Goal: Transaction & Acquisition: Book appointment/travel/reservation

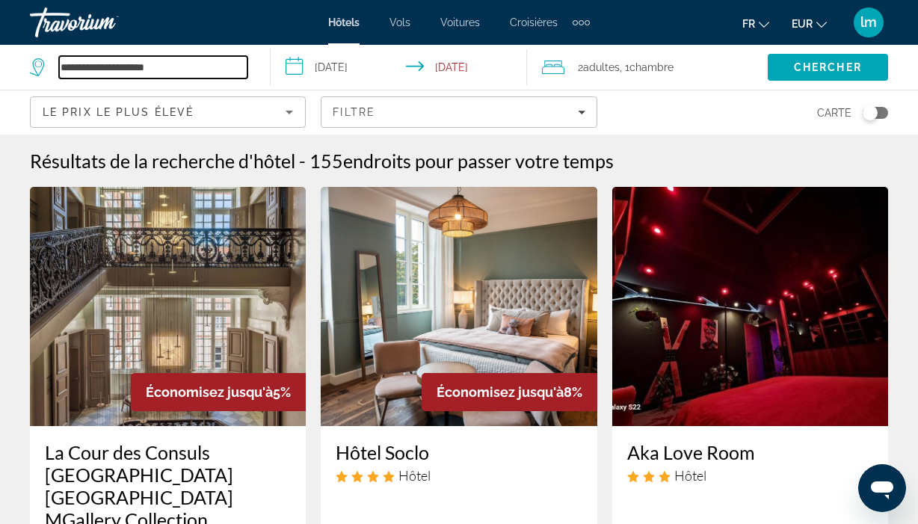
click at [178, 68] on input "**********" at bounding box center [153, 67] width 188 height 22
drag, startPoint x: 178, startPoint y: 68, endPoint x: 59, endPoint y: 62, distance: 119.0
click at [59, 62] on input "**********" at bounding box center [153, 67] width 188 height 22
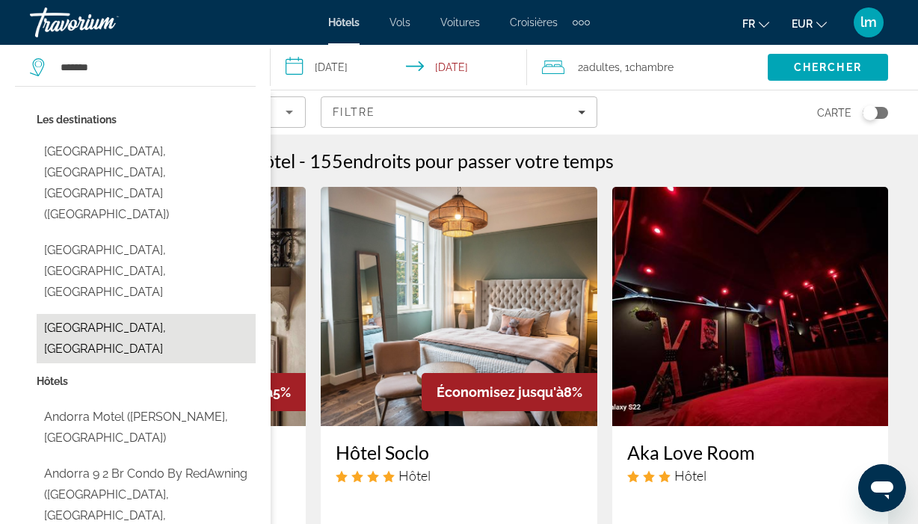
drag, startPoint x: 52, startPoint y: 97, endPoint x: 129, endPoint y: 241, distance: 162.5
click at [129, 314] on button "[GEOGRAPHIC_DATA], [GEOGRAPHIC_DATA]" at bounding box center [146, 338] width 219 height 49
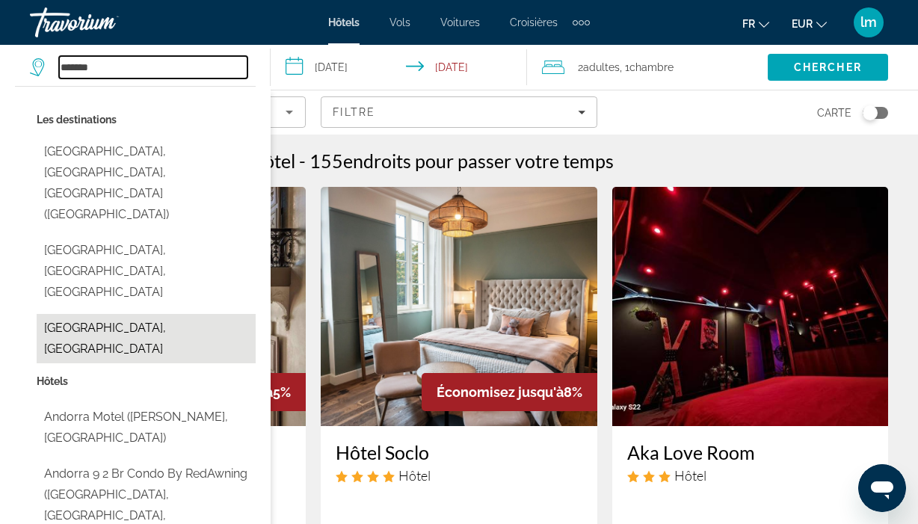
type input "**********"
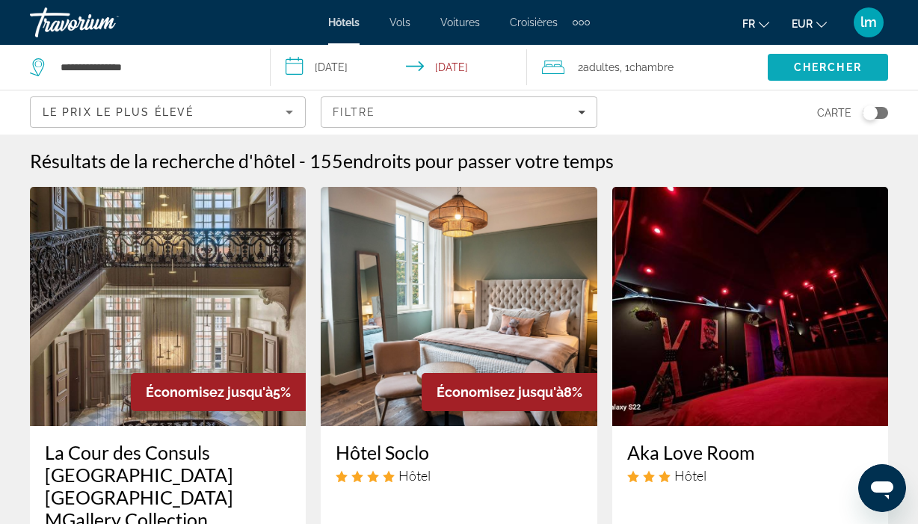
click at [833, 67] on span "Chercher" at bounding box center [828, 67] width 68 height 12
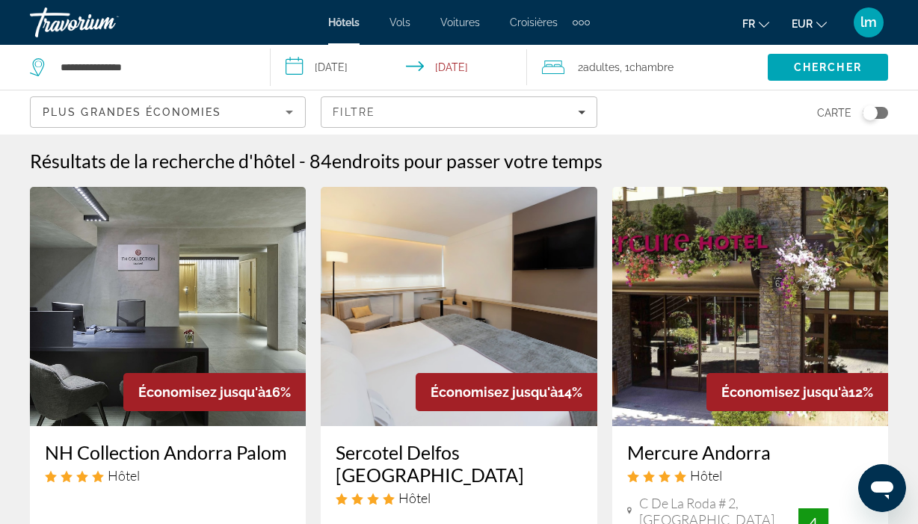
click at [285, 111] on icon "Sort by" at bounding box center [289, 112] width 18 height 18
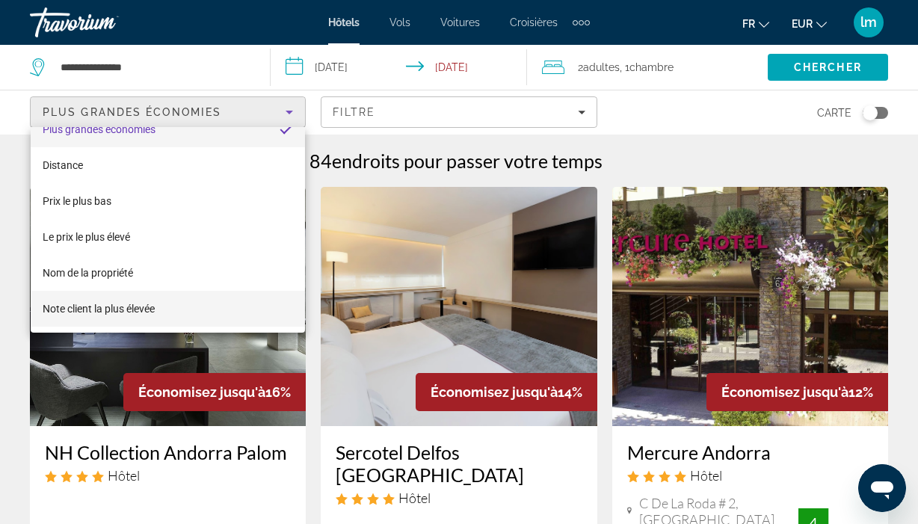
scroll to position [22, 0]
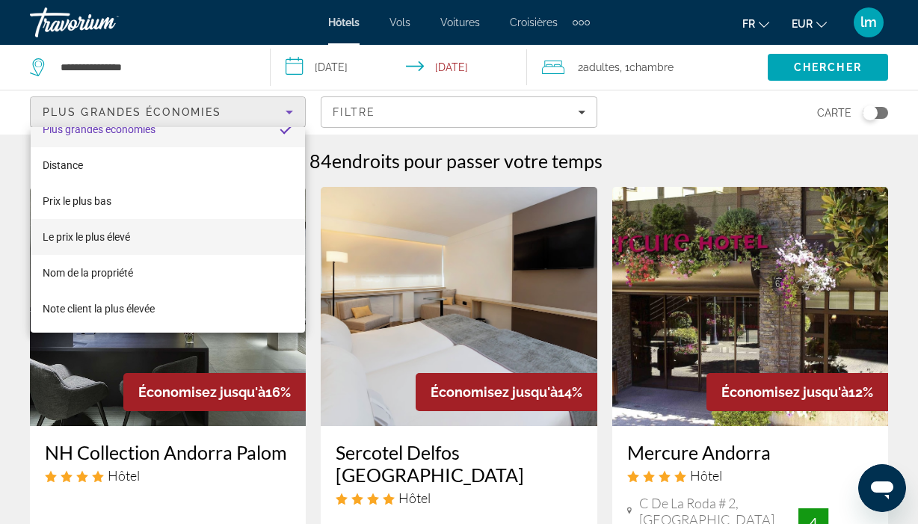
click at [172, 232] on mat-option "Le prix le plus élevé" at bounding box center [168, 237] width 274 height 36
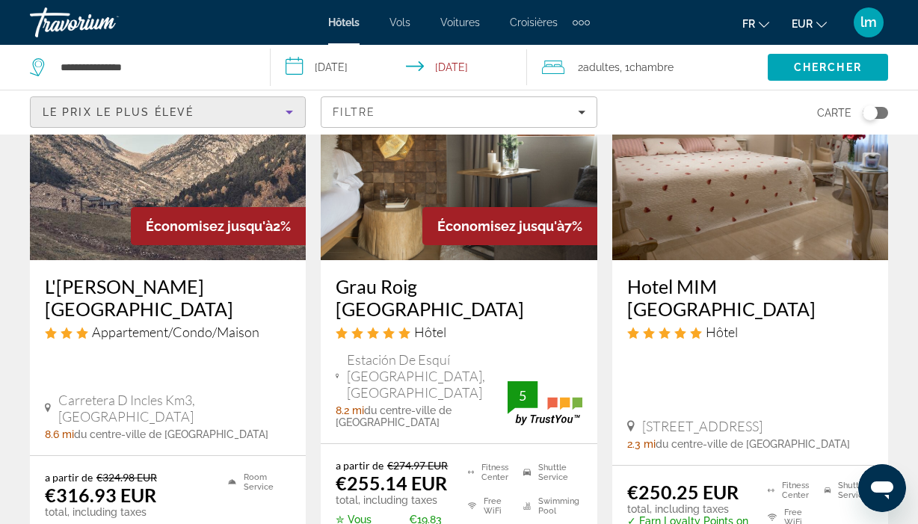
scroll to position [841, 0]
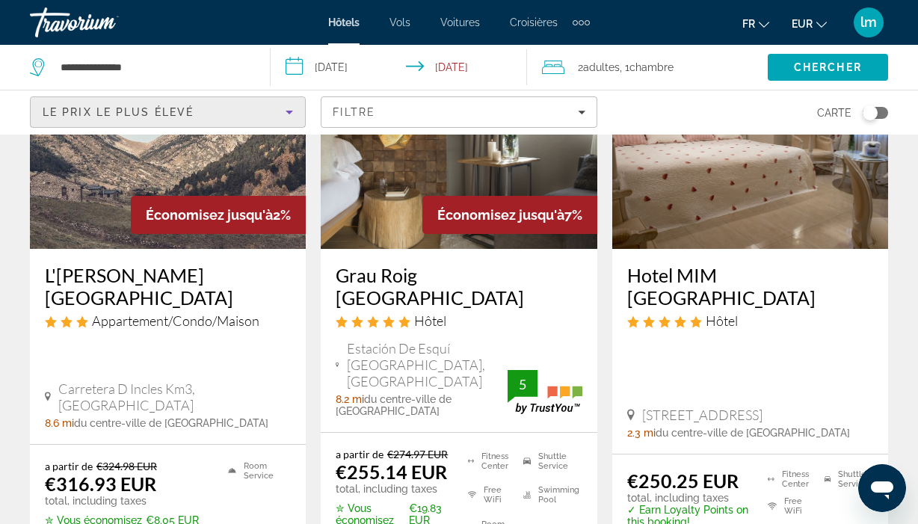
click at [726, 264] on h3 "Hotel MIM [GEOGRAPHIC_DATA]" at bounding box center [750, 286] width 246 height 45
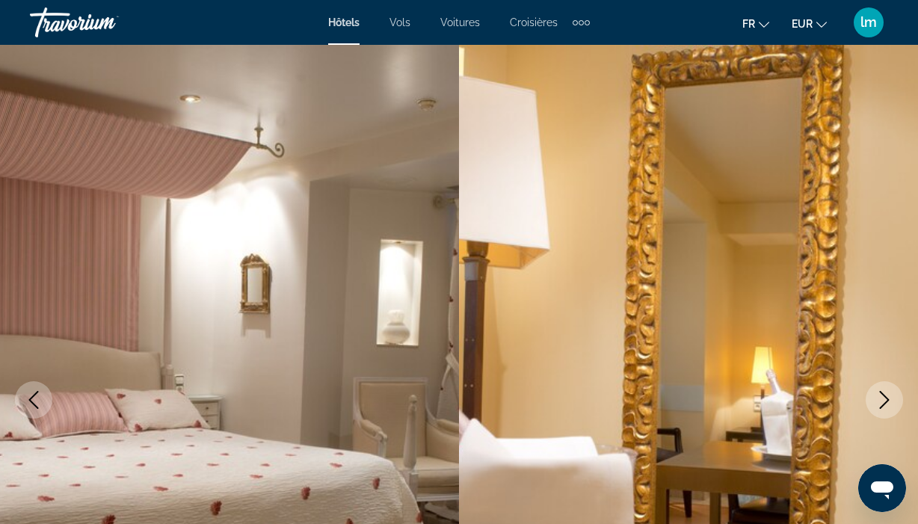
click at [883, 395] on icon "Next image" at bounding box center [885, 400] width 10 height 18
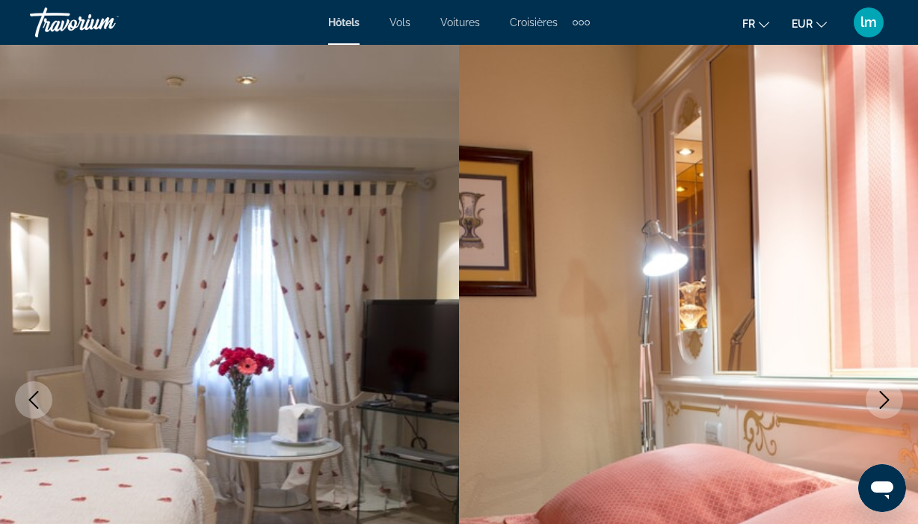
click at [883, 395] on icon "Next image" at bounding box center [885, 400] width 10 height 18
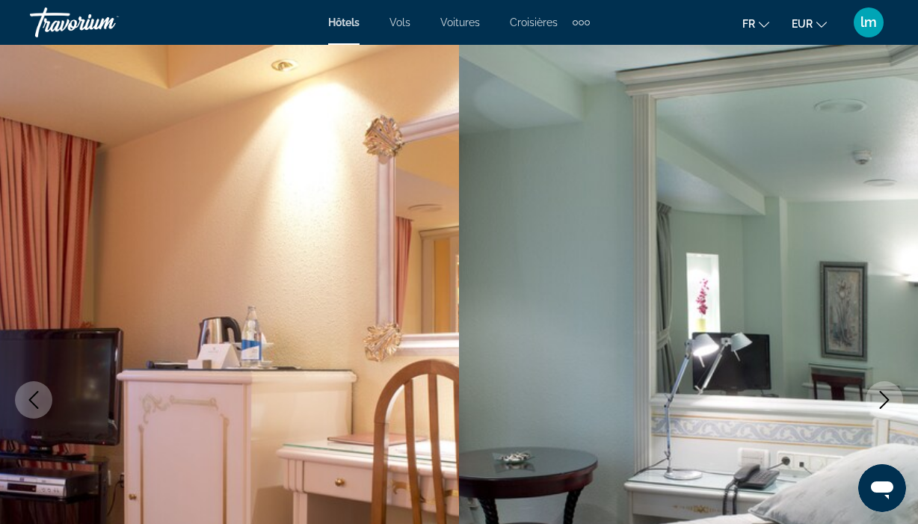
click at [883, 395] on icon "Next image" at bounding box center [885, 400] width 10 height 18
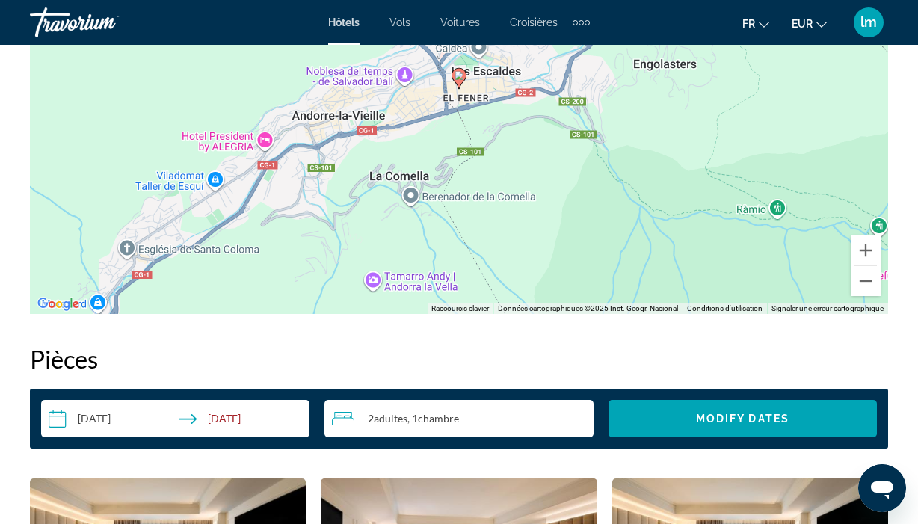
scroll to position [1789, 0]
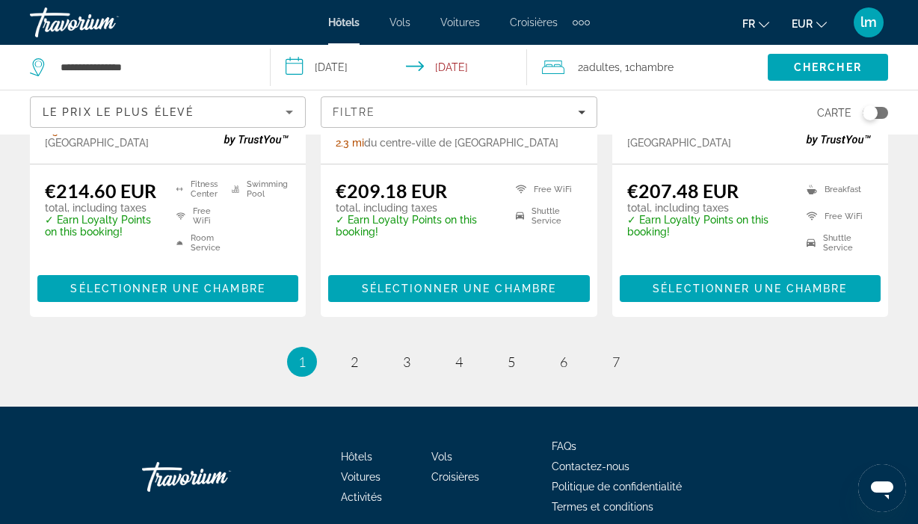
scroll to position [2341, 0]
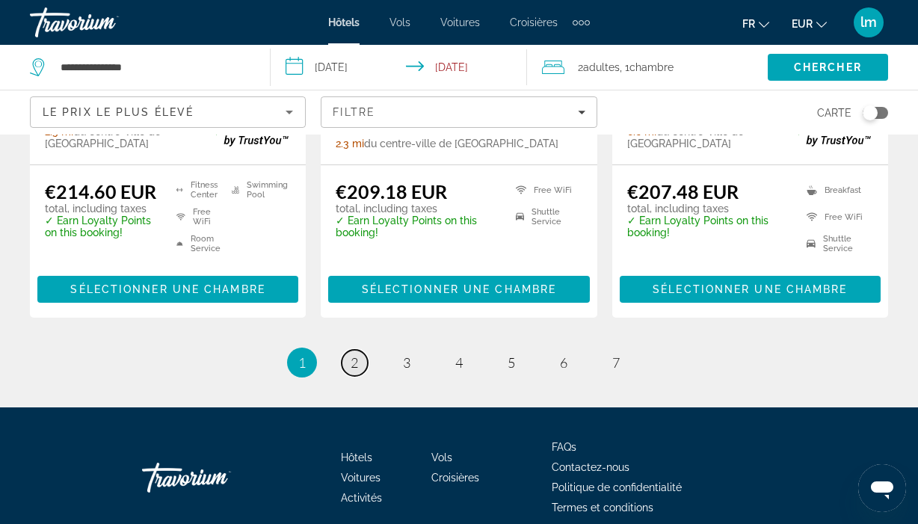
click at [354, 354] on span "2" at bounding box center [353, 362] width 7 height 16
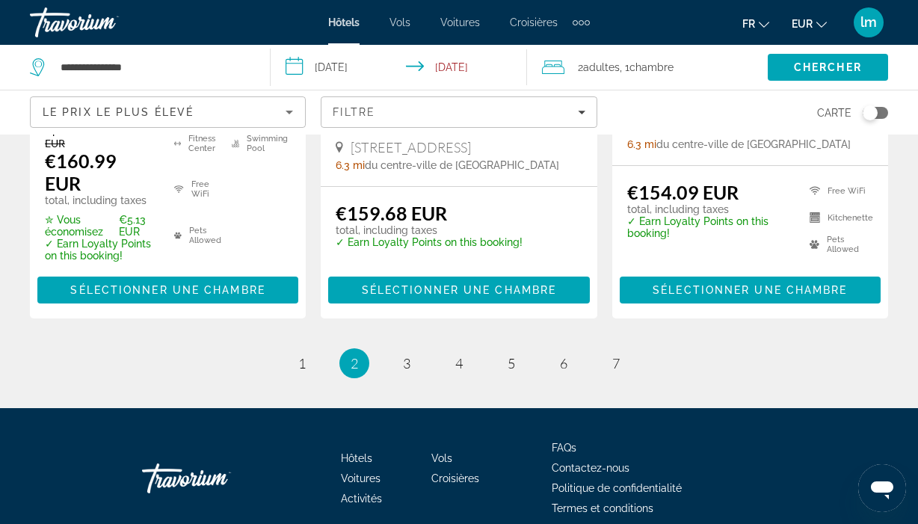
scroll to position [2340, 0]
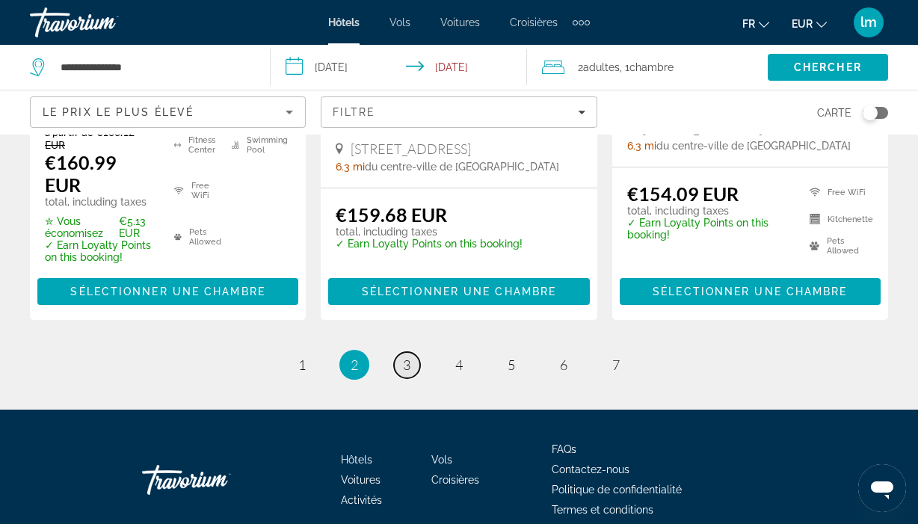
click at [412, 352] on link "page 3" at bounding box center [407, 365] width 26 height 26
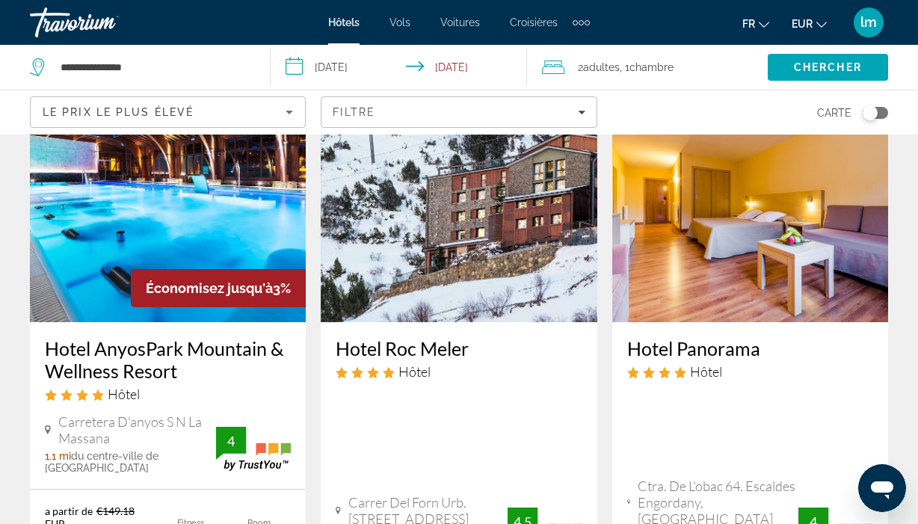
scroll to position [1323, 0]
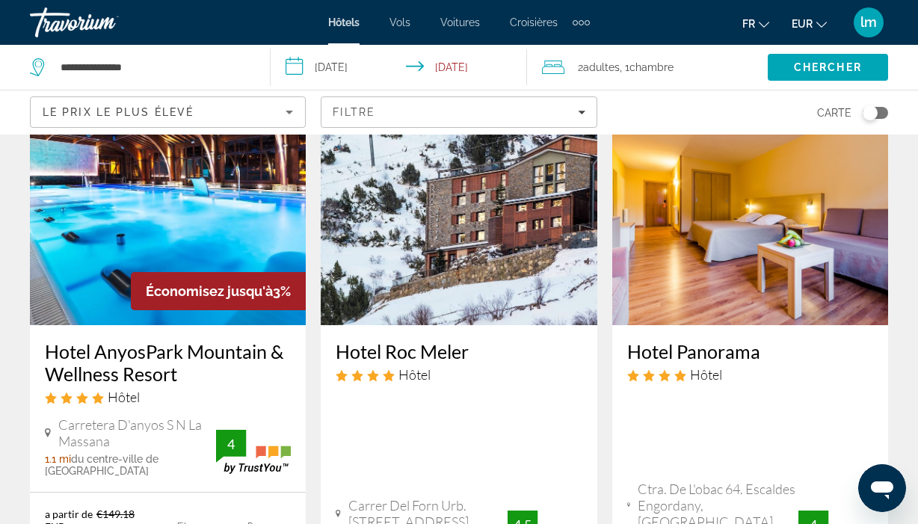
click at [140, 340] on h3 "Hotel AnyosPark Mountain & Wellness Resort" at bounding box center [168, 362] width 246 height 45
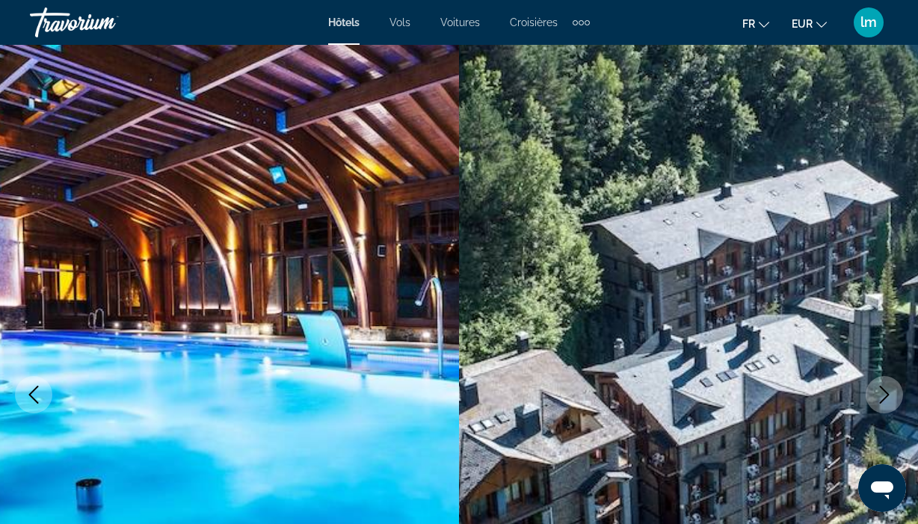
scroll to position [10, 0]
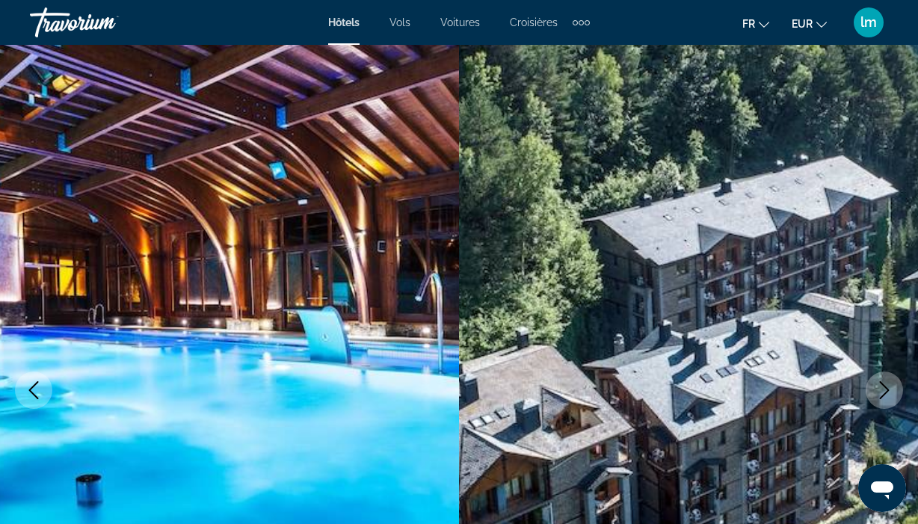
click at [880, 392] on icon "Next image" at bounding box center [884, 390] width 18 height 18
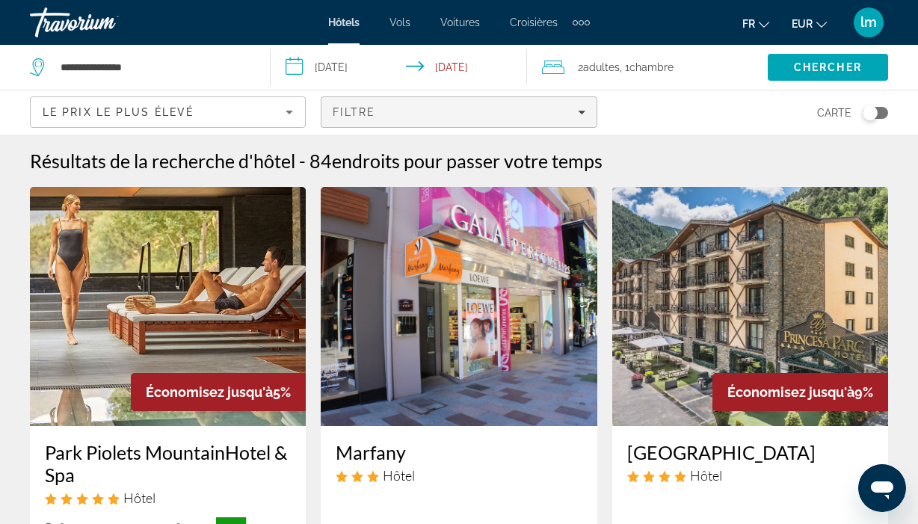
click at [469, 112] on div "Filtre" at bounding box center [459, 112] width 252 height 12
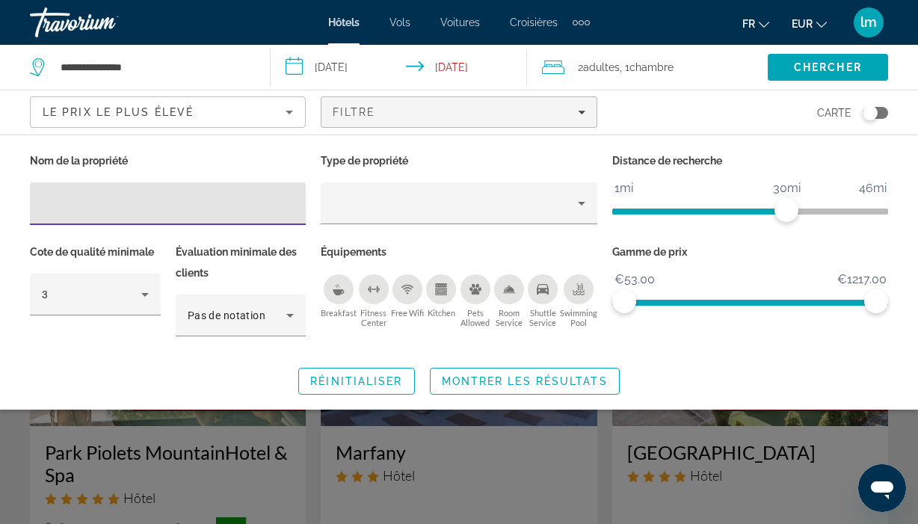
click at [575, 294] on icon "Swimming Pool" at bounding box center [578, 293] width 12 height 3
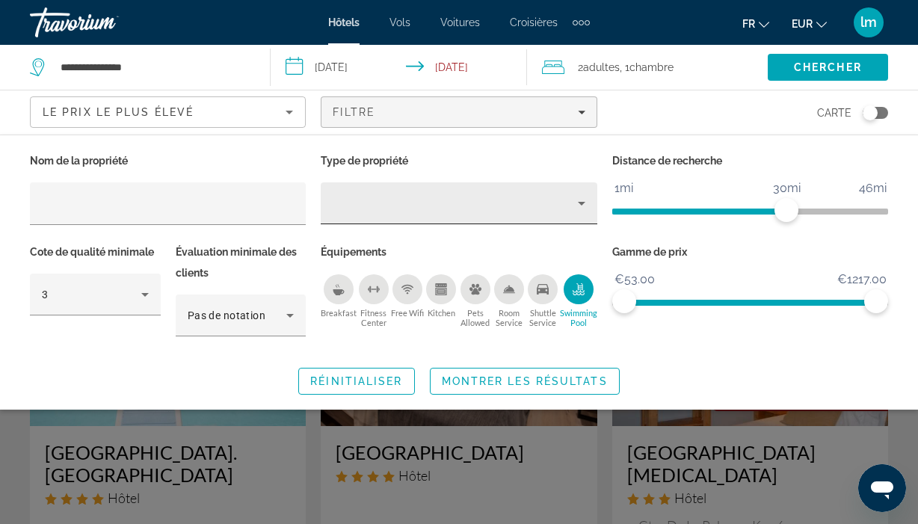
click at [414, 193] on div "Hotel Filters" at bounding box center [459, 203] width 252 height 42
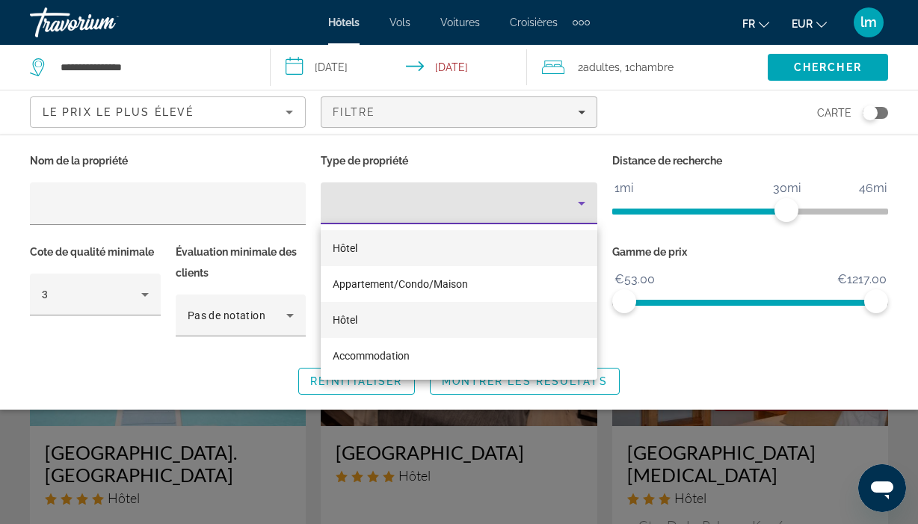
click at [402, 325] on mat-option "Hôtel" at bounding box center [459, 320] width 276 height 36
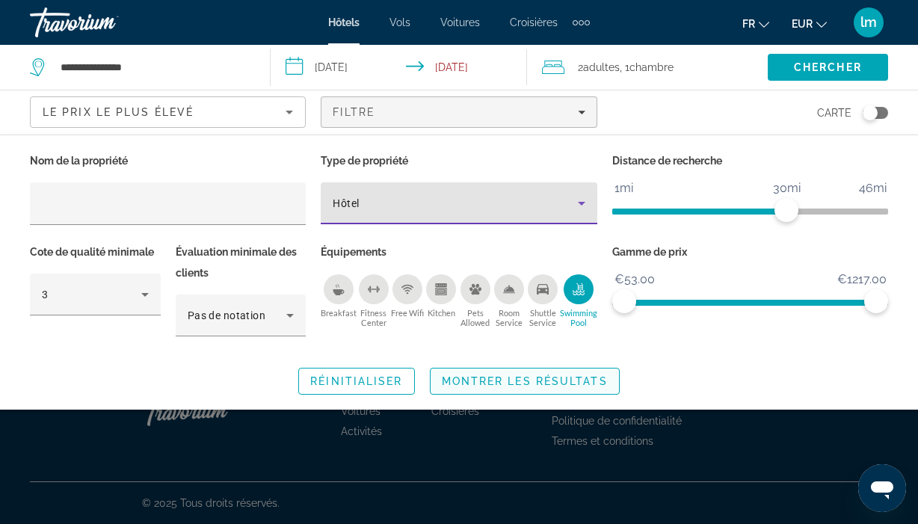
click at [460, 385] on span "Montrer les résultats" at bounding box center [525, 381] width 166 height 12
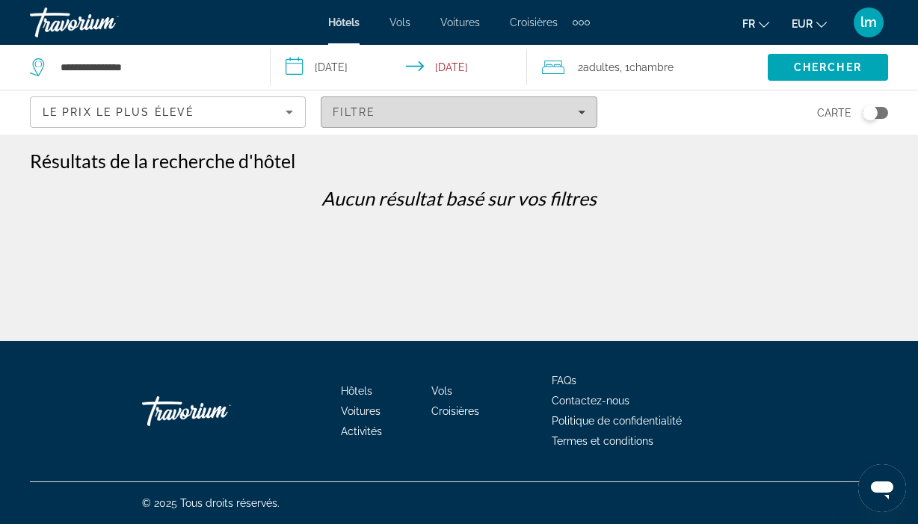
click at [500, 120] on span "Filters" at bounding box center [458, 112] width 274 height 36
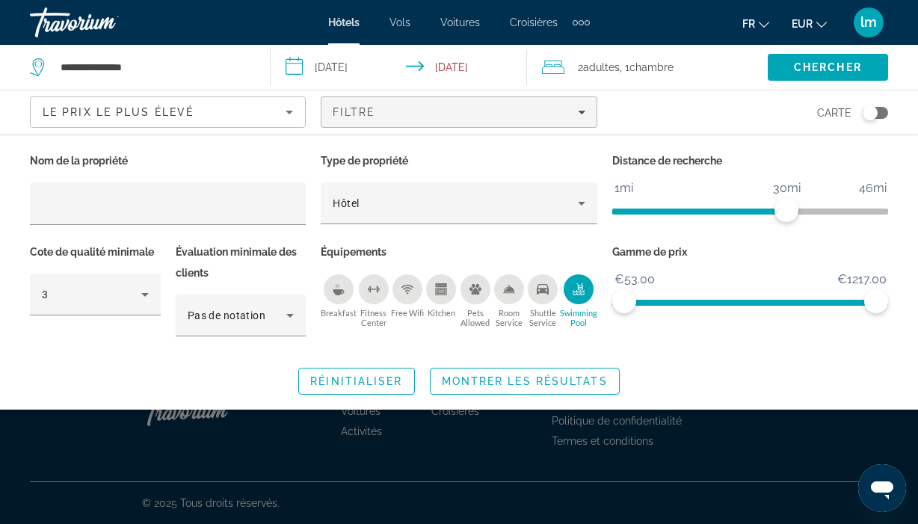
click at [581, 291] on icon "Swimming Pool" at bounding box center [578, 289] width 12 height 12
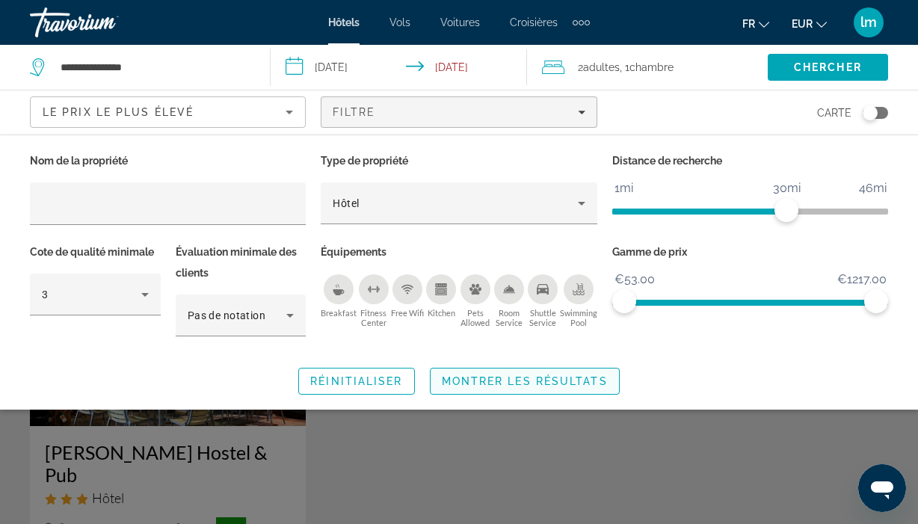
click at [534, 378] on span "Montrer les résultats" at bounding box center [525, 381] width 166 height 12
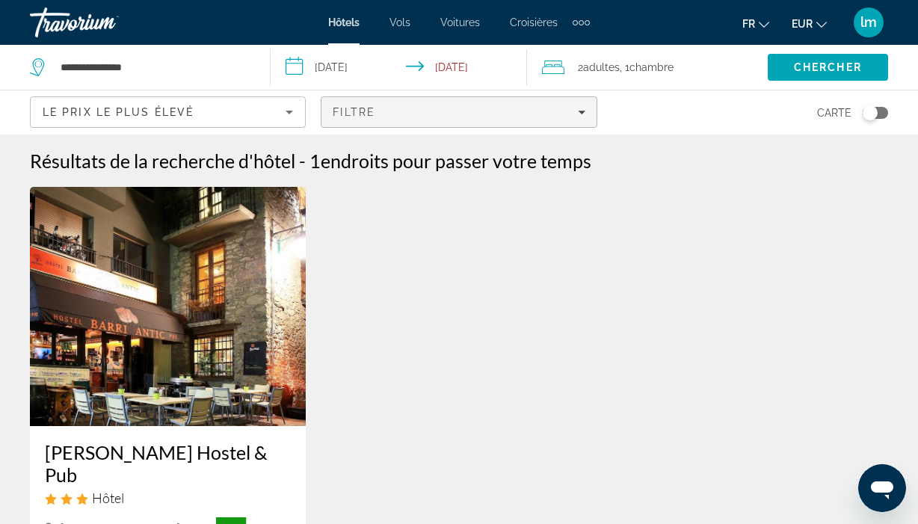
click at [411, 111] on div "Filtre" at bounding box center [459, 112] width 252 height 12
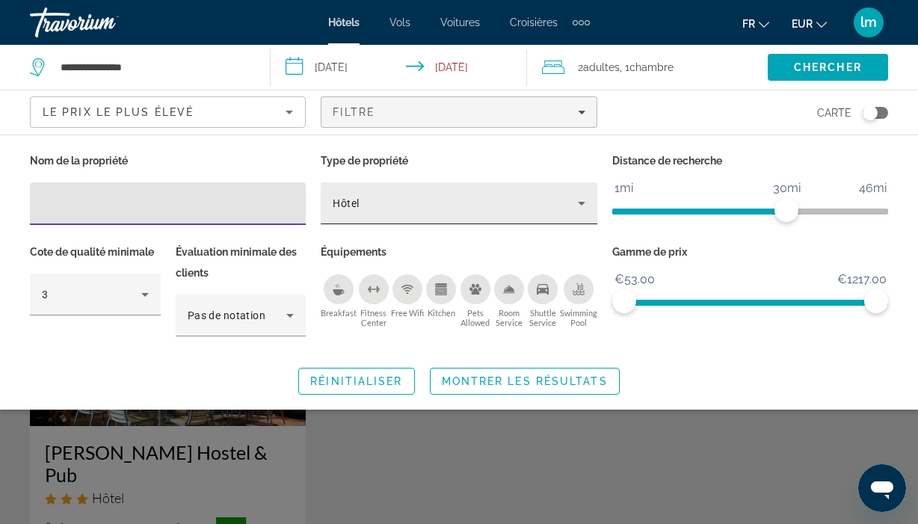
click at [427, 191] on div "Hôtel" at bounding box center [459, 203] width 252 height 42
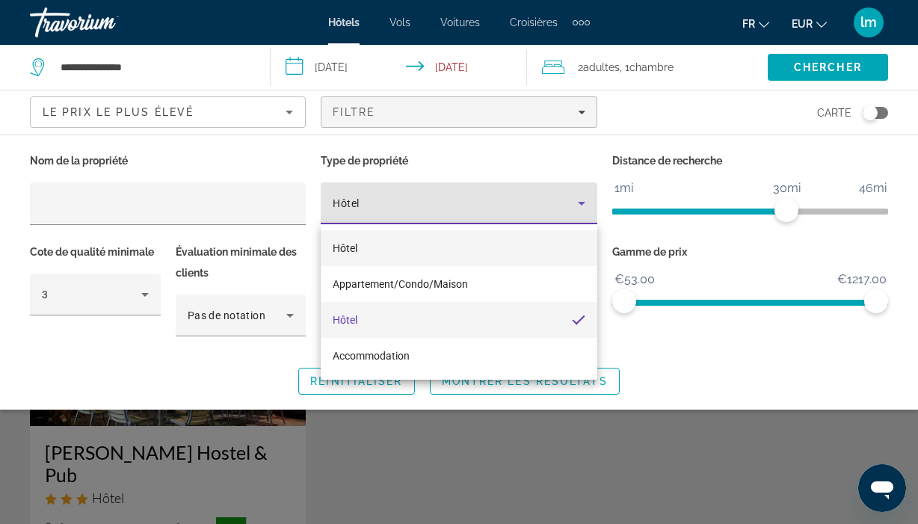
click at [380, 247] on mat-option "Hôtel" at bounding box center [459, 248] width 276 height 36
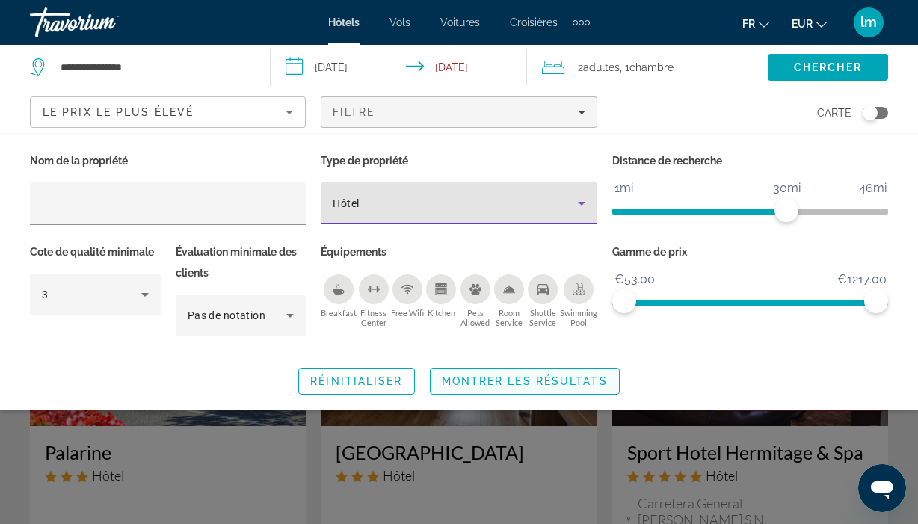
click at [502, 381] on span "Montrer les résultats" at bounding box center [525, 381] width 166 height 12
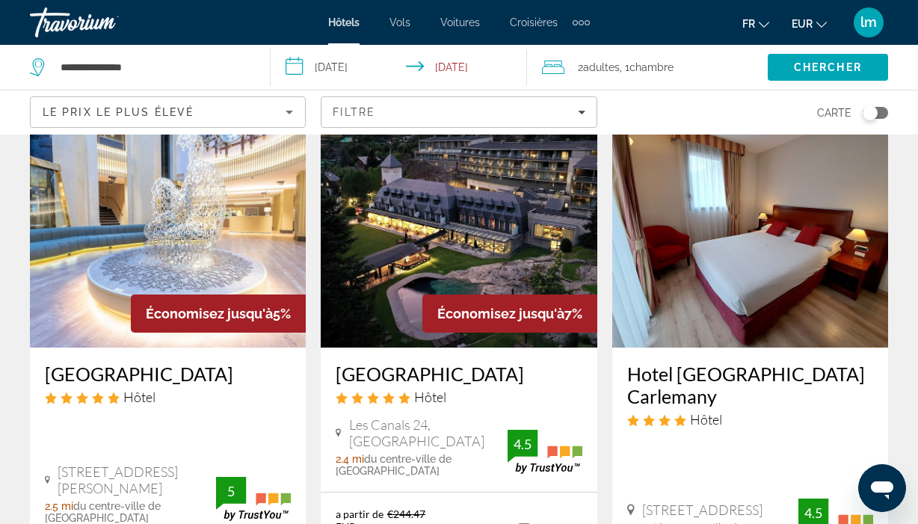
scroll to position [1374, 0]
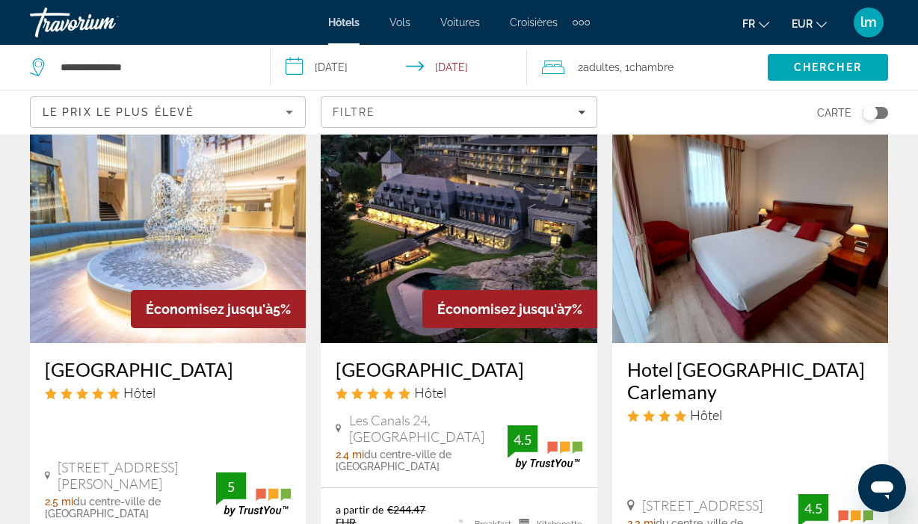
click at [181, 358] on h3 "[GEOGRAPHIC_DATA]" at bounding box center [168, 369] width 246 height 22
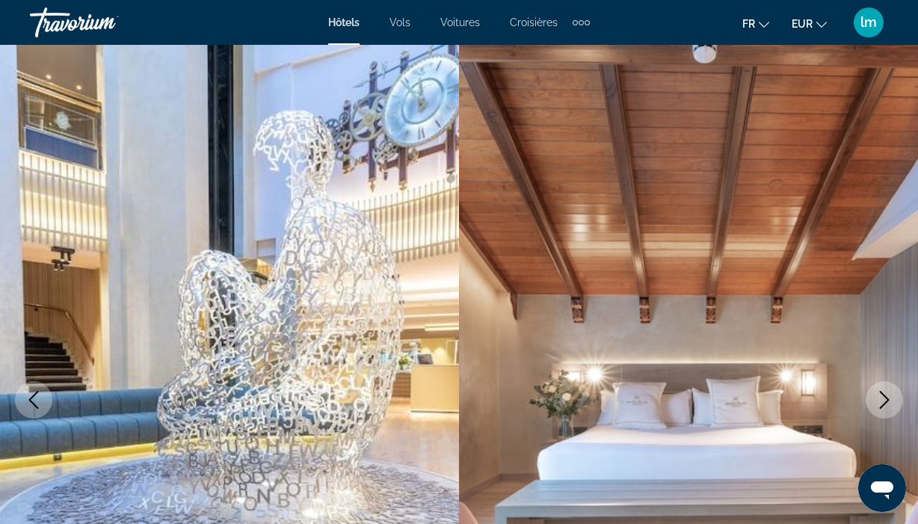
click at [886, 407] on icon "Next image" at bounding box center [884, 400] width 18 height 18
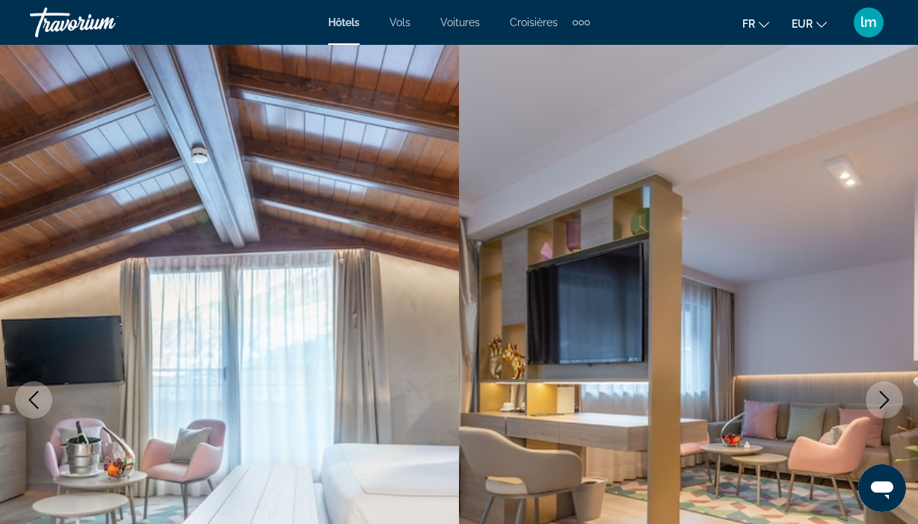
click at [886, 407] on icon "Next image" at bounding box center [884, 400] width 18 height 18
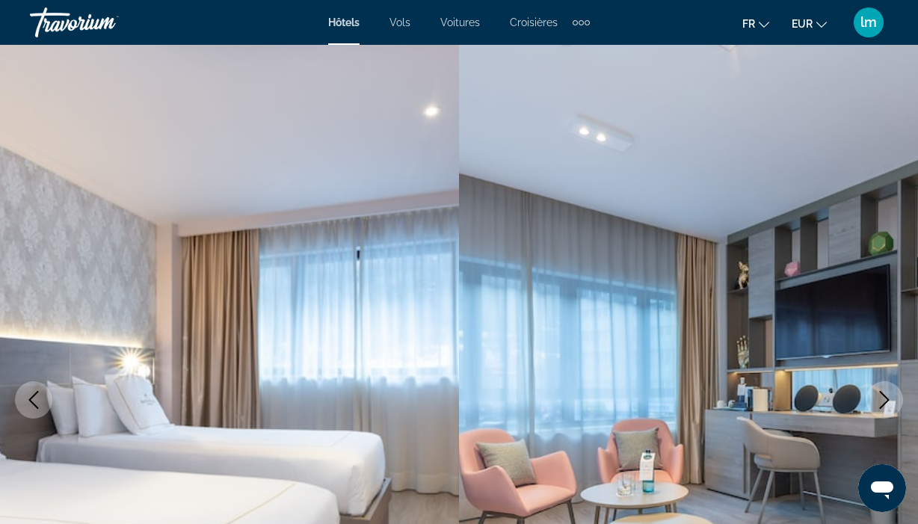
click at [886, 407] on icon "Next image" at bounding box center [884, 400] width 18 height 18
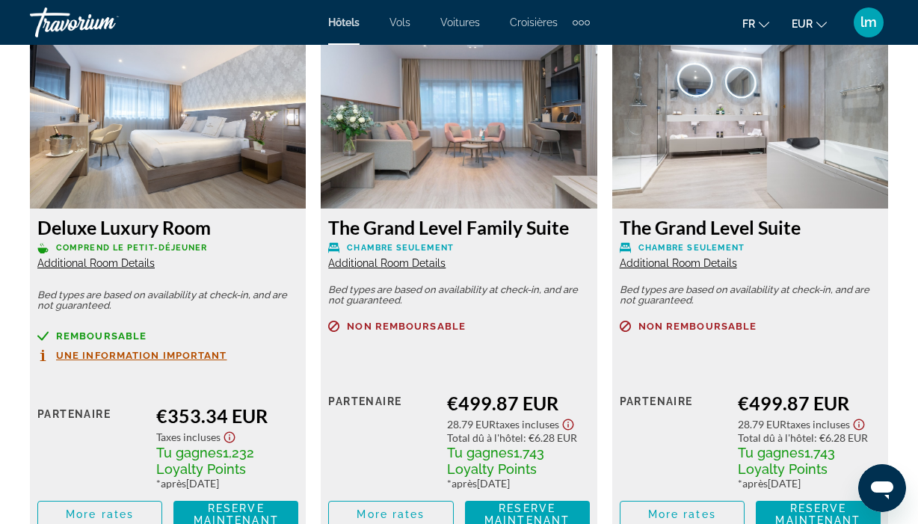
scroll to position [4023, 0]
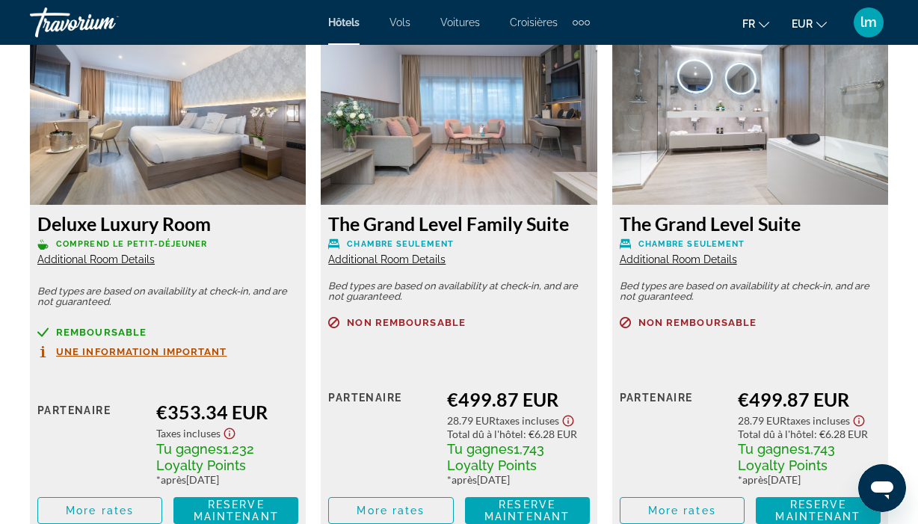
click at [701, 265] on span "Additional Room Details" at bounding box center [678, 259] width 117 height 12
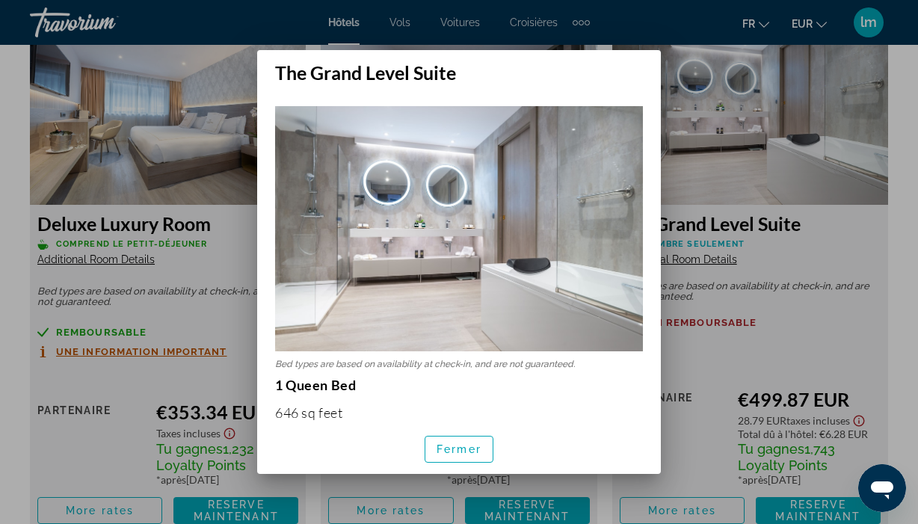
scroll to position [0, 0]
click at [466, 457] on span "button" at bounding box center [458, 449] width 67 height 36
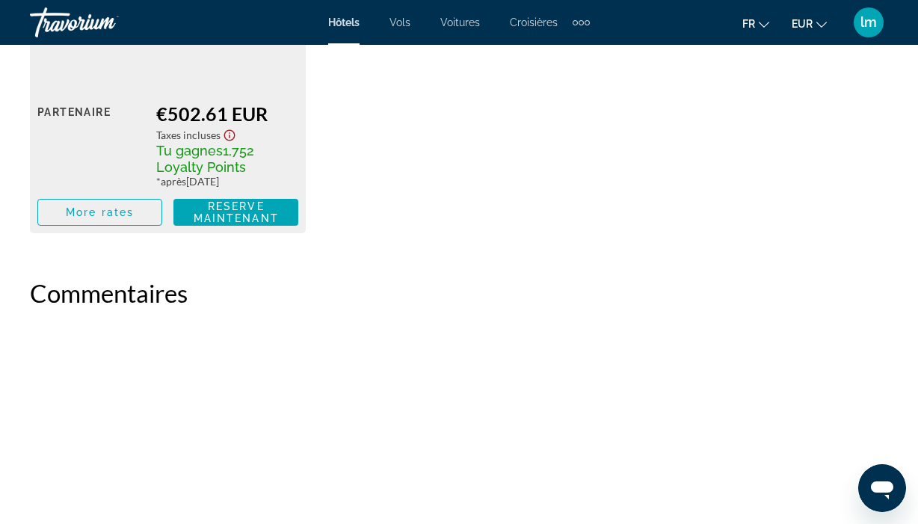
scroll to position [4840, 0]
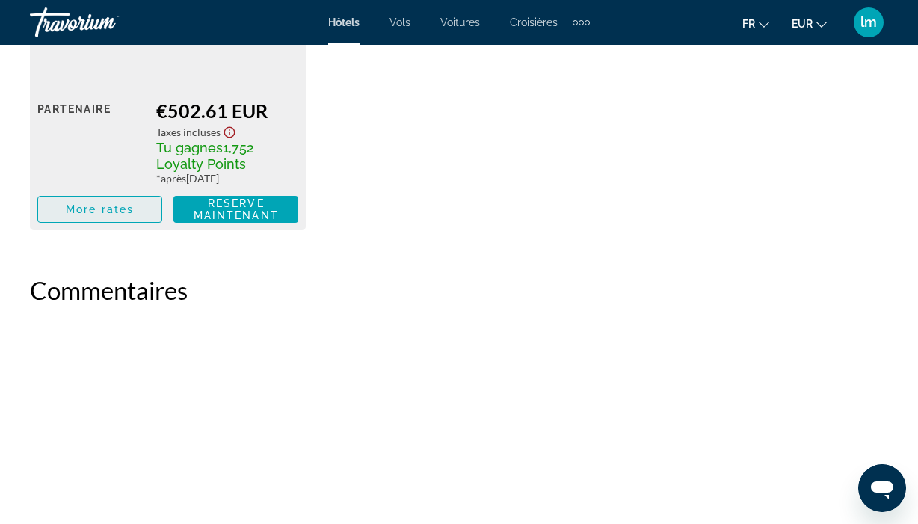
click at [104, 215] on span "More rates" at bounding box center [100, 209] width 68 height 12
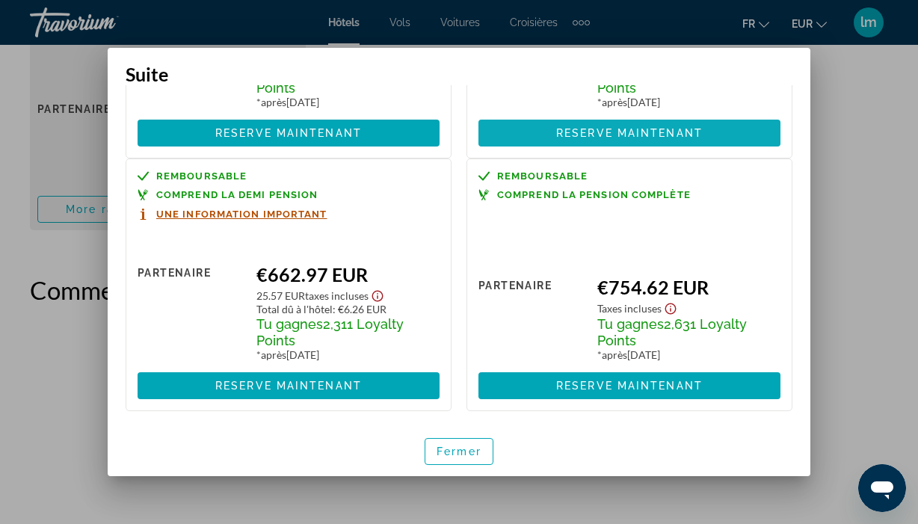
scroll to position [480, 0]
